Goal: Task Accomplishment & Management: Use online tool/utility

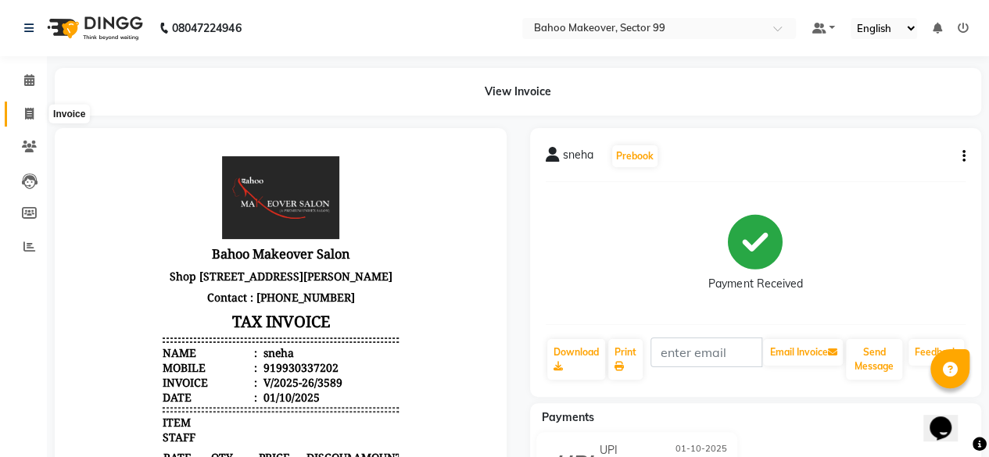
click at [28, 112] on icon at bounding box center [29, 114] width 9 height 12
select select "service"
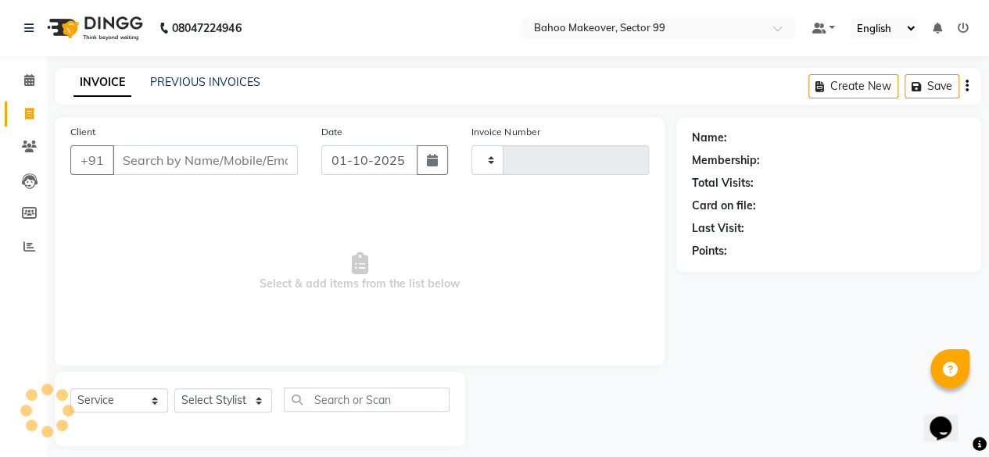
scroll to position [12, 0]
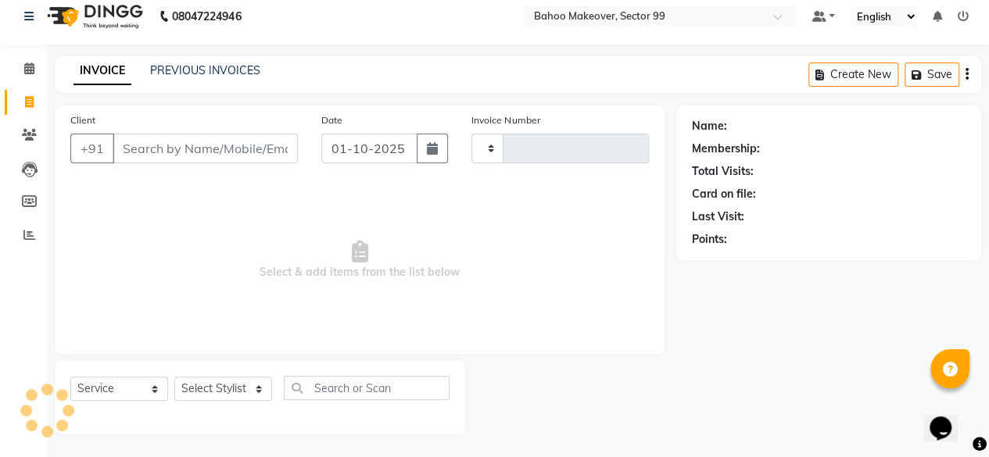
type input "3590"
select select "6856"
click at [201, 149] on input "Client" at bounding box center [205, 149] width 185 height 30
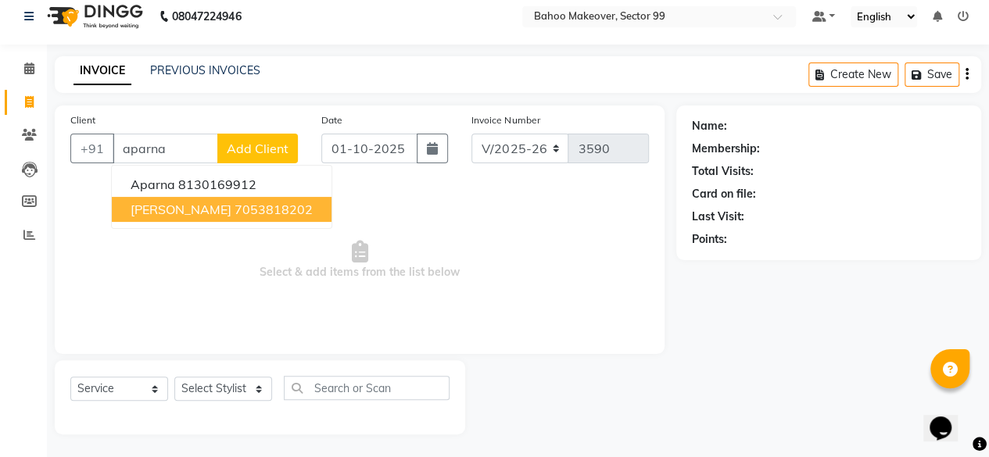
click at [256, 207] on ngb-highlight "7053818202" at bounding box center [274, 210] width 78 height 16
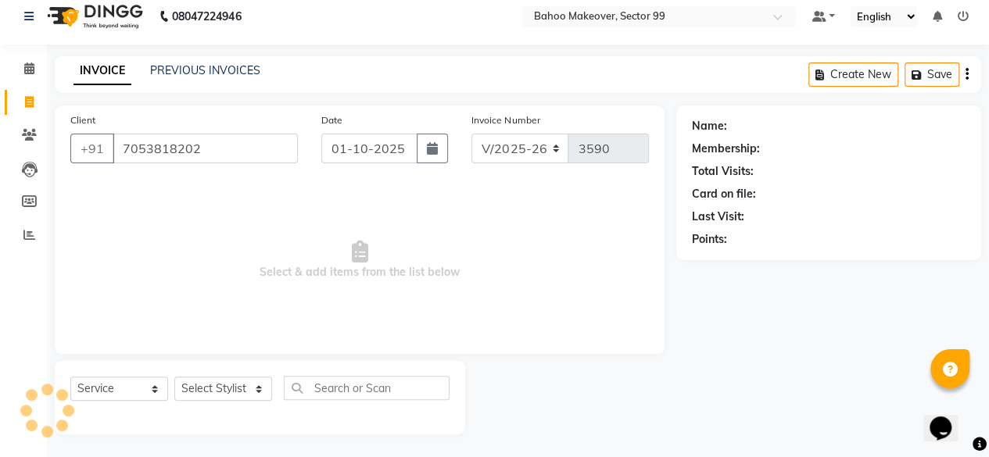
type input "7053818202"
select select "1: Object"
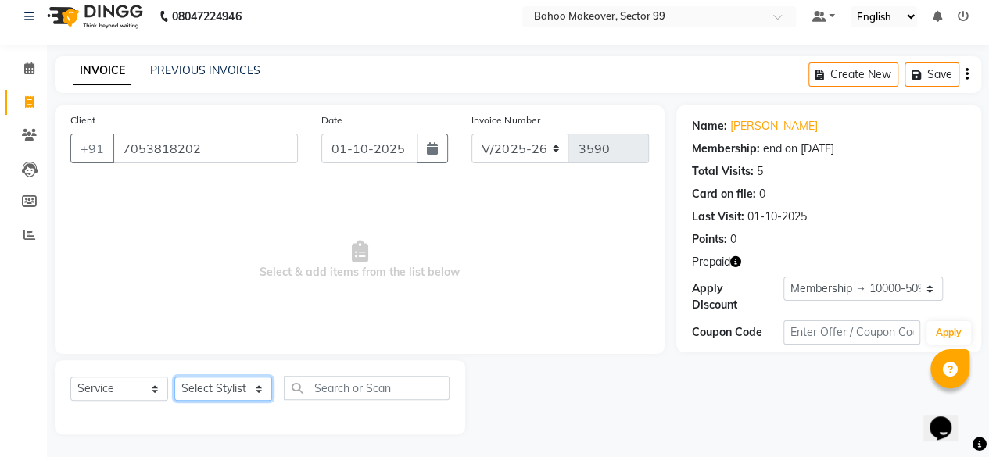
click at [257, 386] on select "Select Stylist [PERSON_NAME] Makeover Bahoo Makeover Salon [PERSON_NAME] [PERSO…" at bounding box center [223, 389] width 98 height 24
select select "64175"
click at [174, 377] on select "Select Stylist [PERSON_NAME] Makeover Bahoo Makeover Salon [PERSON_NAME] [PERSO…" at bounding box center [223, 389] width 98 height 24
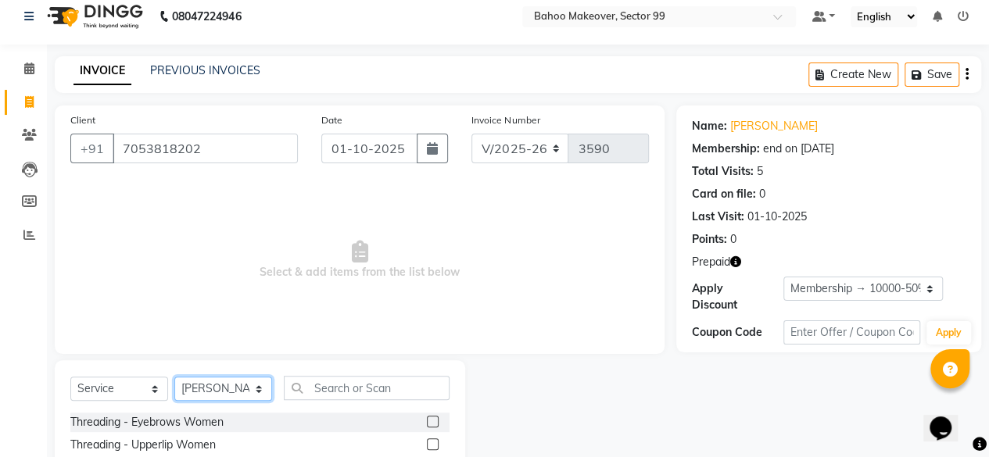
scroll to position [29, 0]
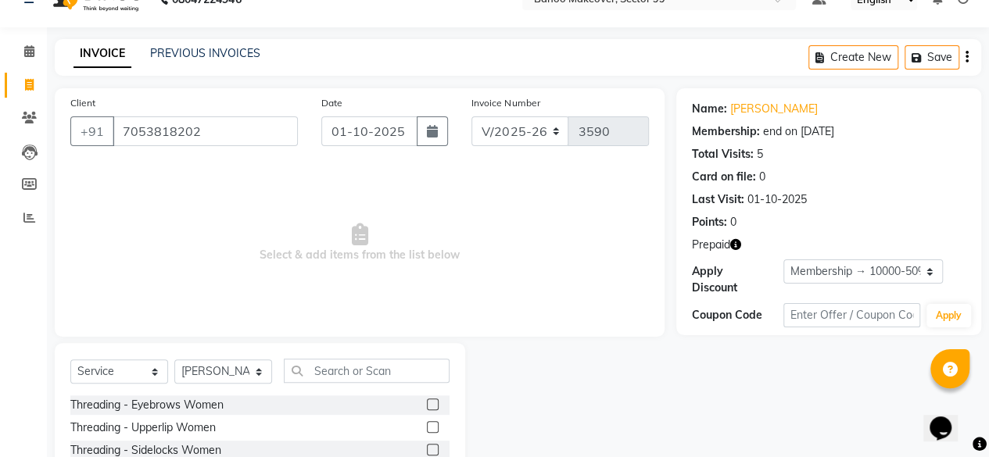
click at [427, 428] on label at bounding box center [433, 427] width 12 height 12
click at [427, 428] on input "checkbox" at bounding box center [432, 428] width 10 height 10
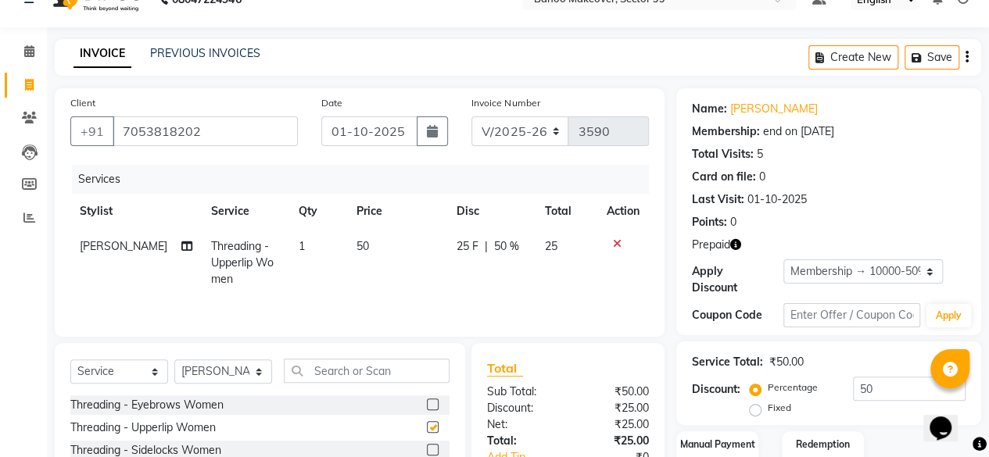
checkbox input "false"
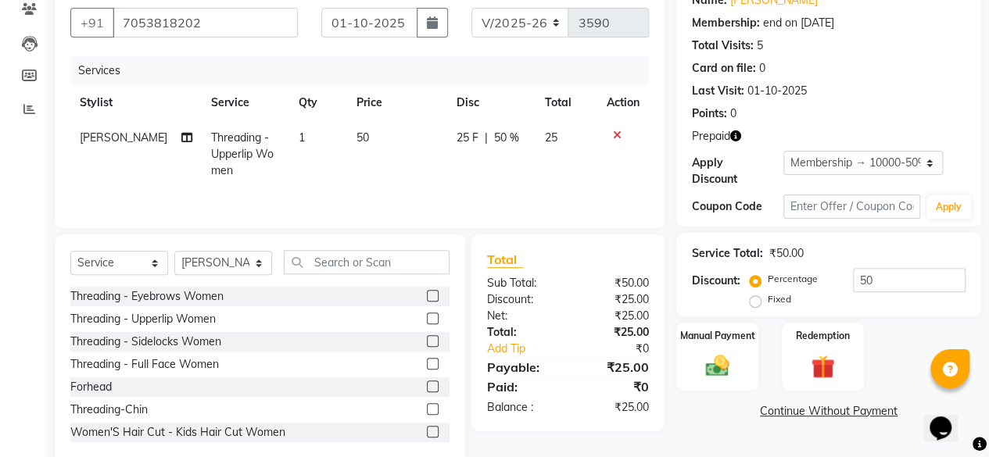
scroll to position [168, 0]
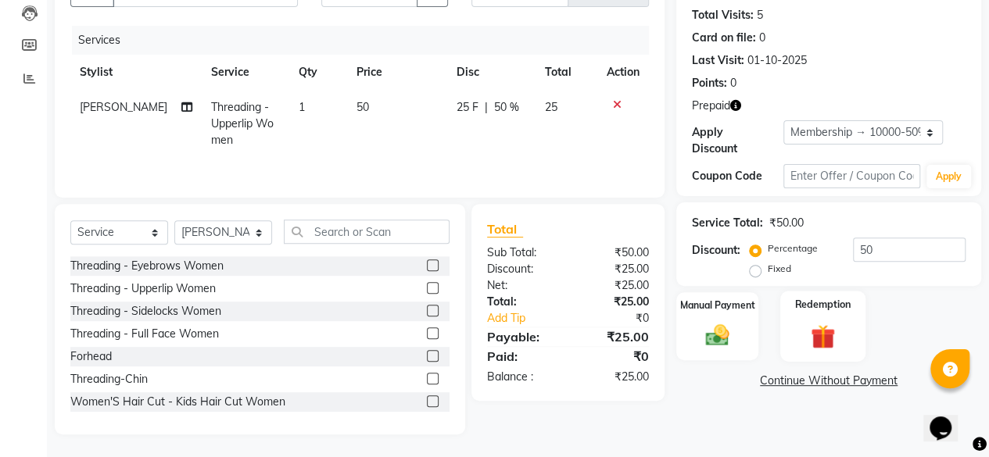
click at [819, 322] on img at bounding box center [823, 336] width 40 height 30
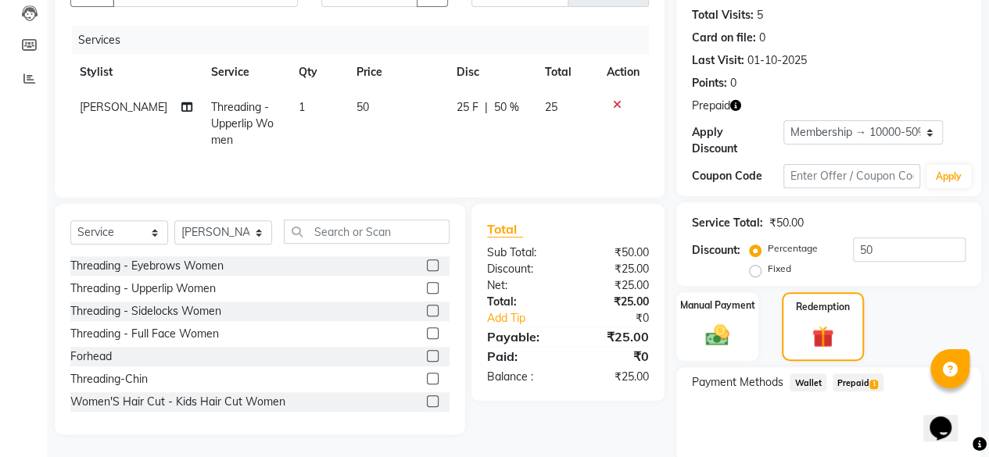
click at [843, 383] on span "Prepaid 1" at bounding box center [858, 383] width 51 height 18
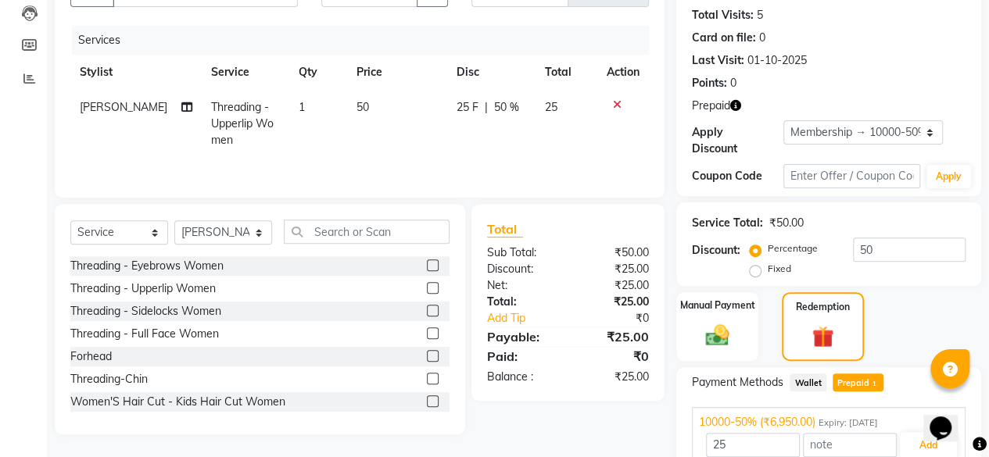
scroll to position [239, 0]
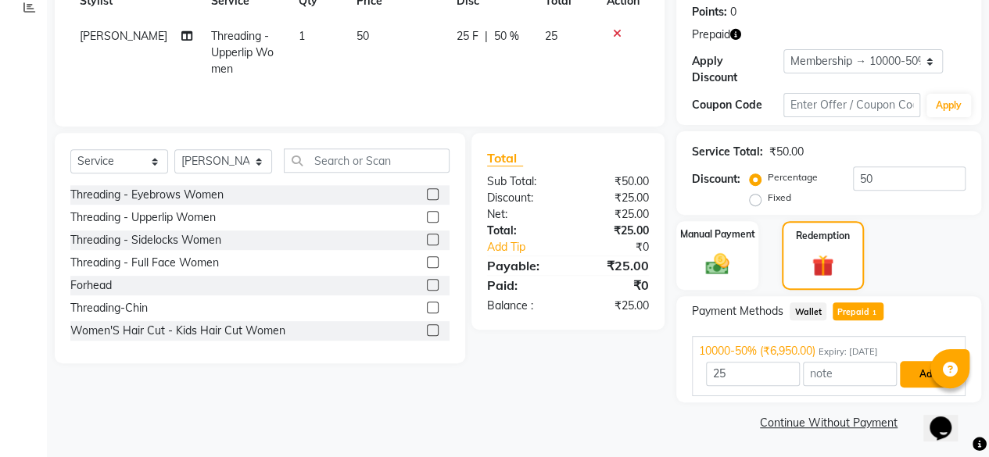
click at [919, 371] on button "Add" at bounding box center [928, 374] width 57 height 27
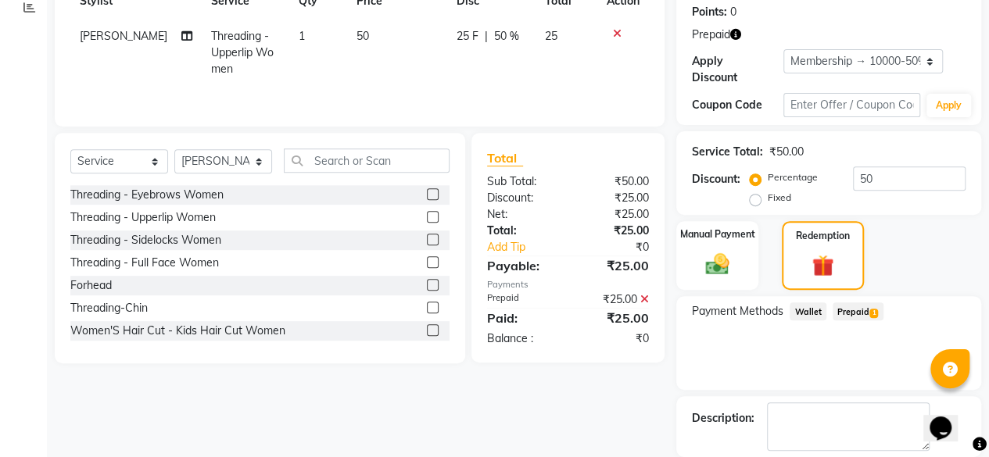
scroll to position [314, 0]
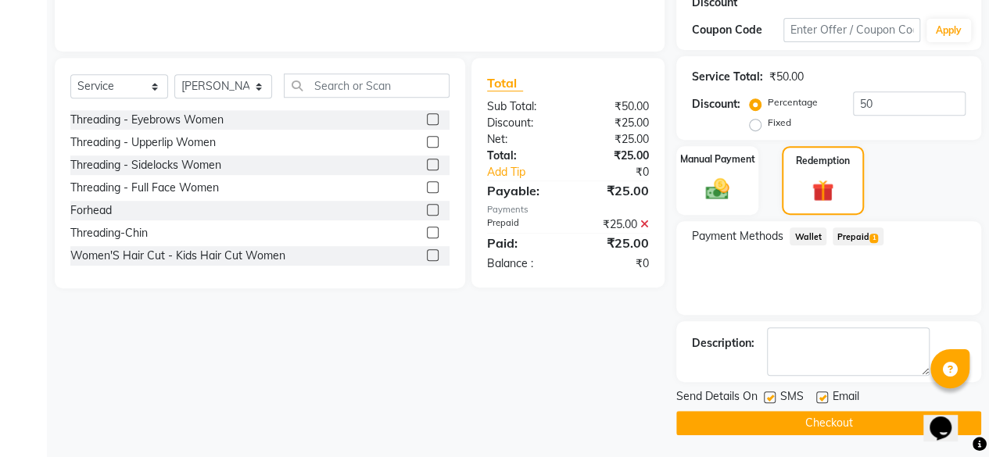
click at [845, 417] on button "Checkout" at bounding box center [828, 423] width 305 height 24
